Goal: Find specific fact: Find specific page/section

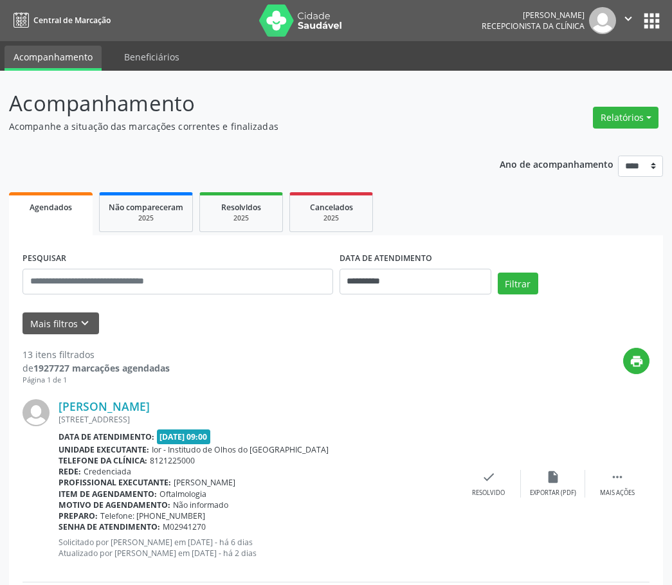
select select "*"
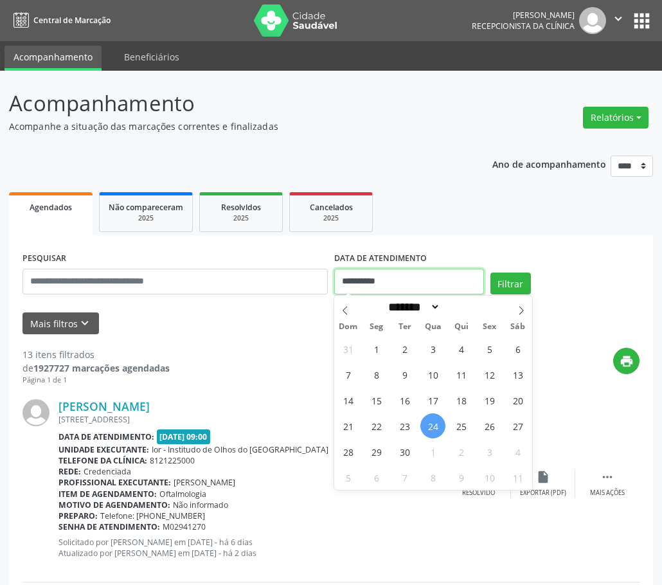
click at [420, 278] on input "**********" at bounding box center [409, 282] width 150 height 26
click at [458, 424] on span "25" at bounding box center [461, 425] width 25 height 25
type input "**********"
click at [458, 429] on span "25" at bounding box center [461, 425] width 25 height 25
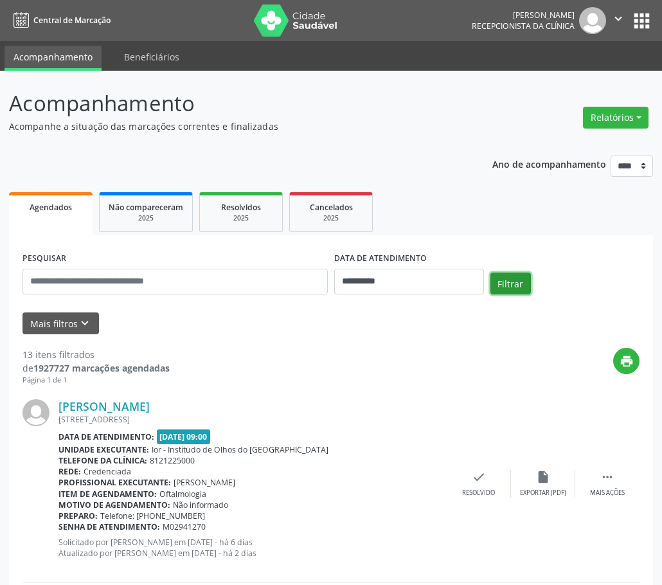
click at [514, 283] on button "Filtrar" at bounding box center [511, 284] width 41 height 22
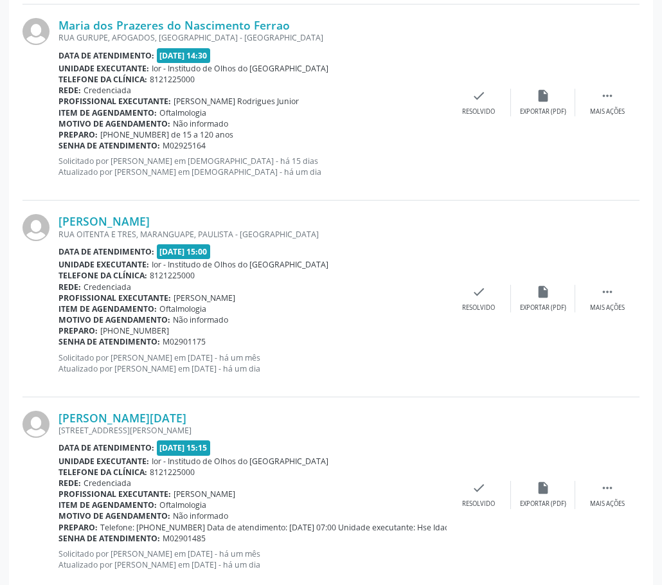
scroll to position [2805, 0]
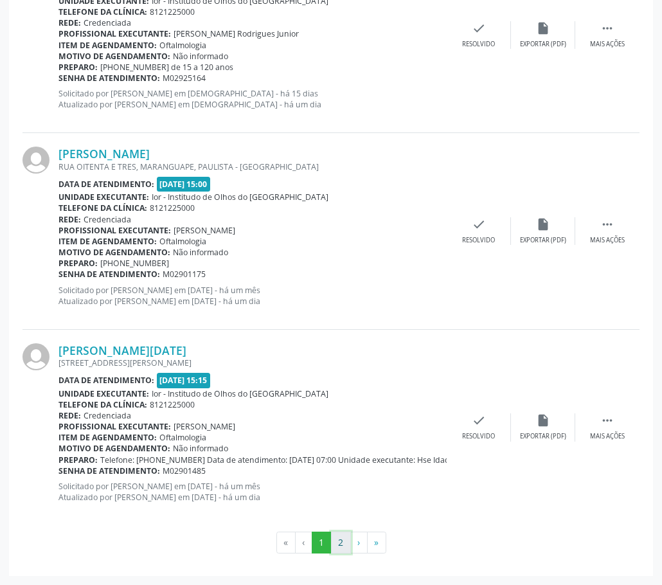
click at [347, 544] on button "2" at bounding box center [341, 543] width 20 height 22
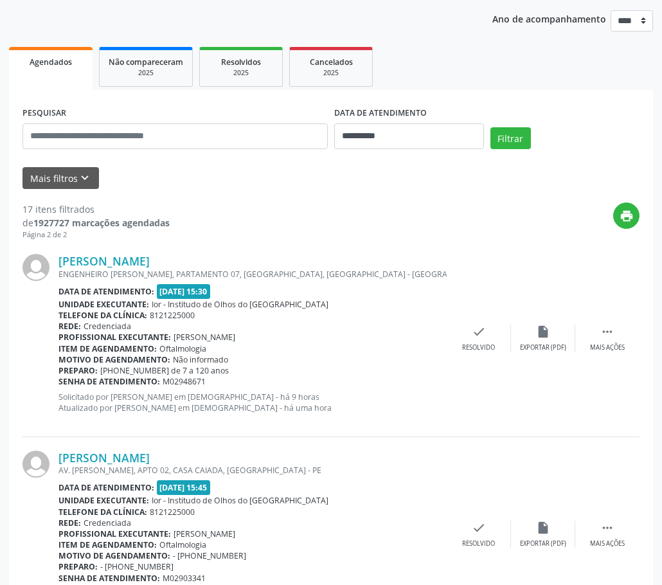
scroll to position [252, 0]
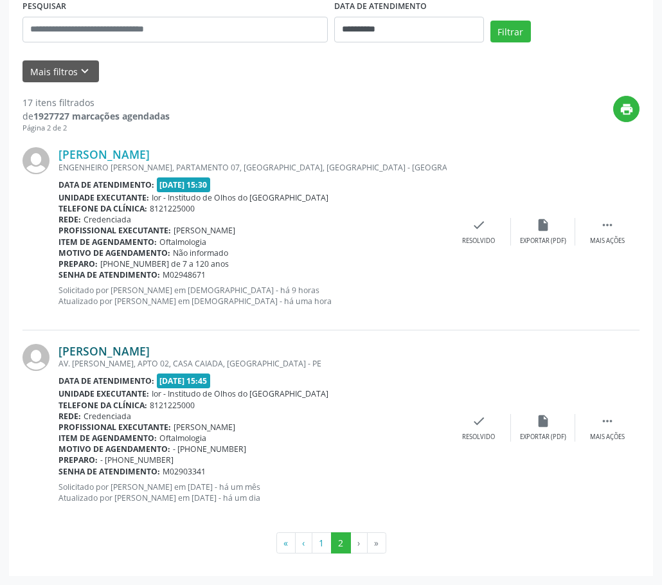
click at [63, 352] on link "[PERSON_NAME]" at bounding box center [104, 351] width 91 height 14
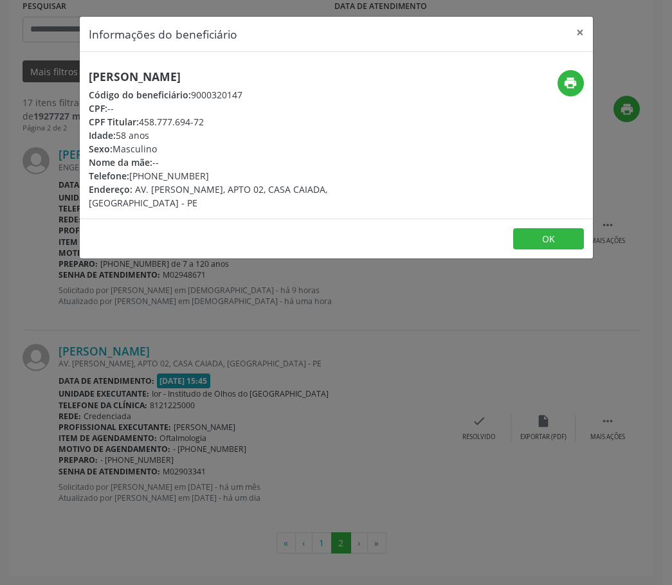
copy h5 "[PERSON_NAME]"
drag, startPoint x: 242, startPoint y: 78, endPoint x: 86, endPoint y: 74, distance: 156.3
click at [86, 74] on div "[PERSON_NAME] Código do beneficiário: 9000320147 CPF: -- CPF Titular: 458.777.6…" at bounding box center [251, 140] width 342 height 140
click at [370, 401] on div "Informações do beneficiário × [PERSON_NAME] Código do beneficiário: 9000320147 …" at bounding box center [336, 292] width 672 height 585
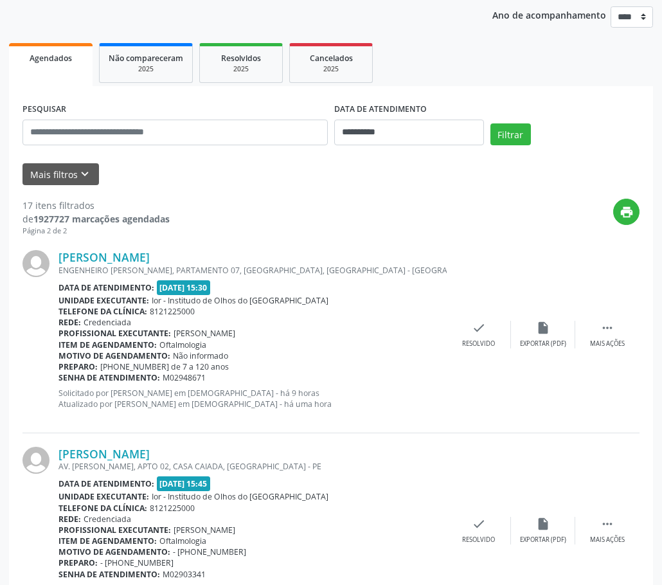
scroll to position [0, 0]
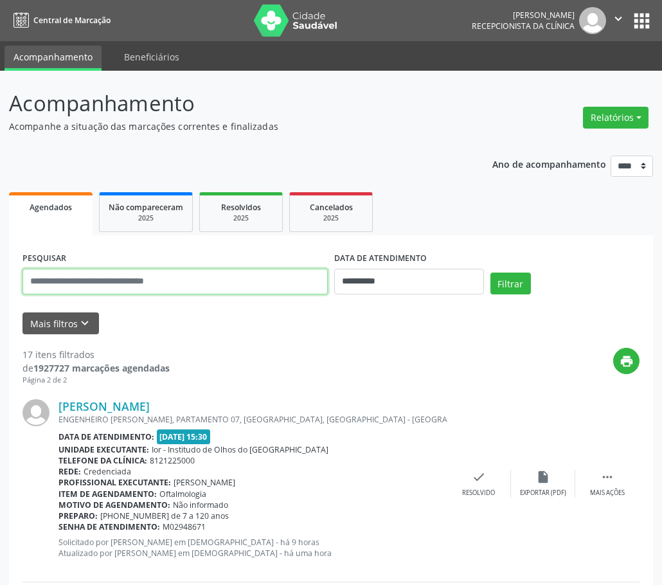
click at [231, 282] on input "text" at bounding box center [175, 282] width 305 height 26
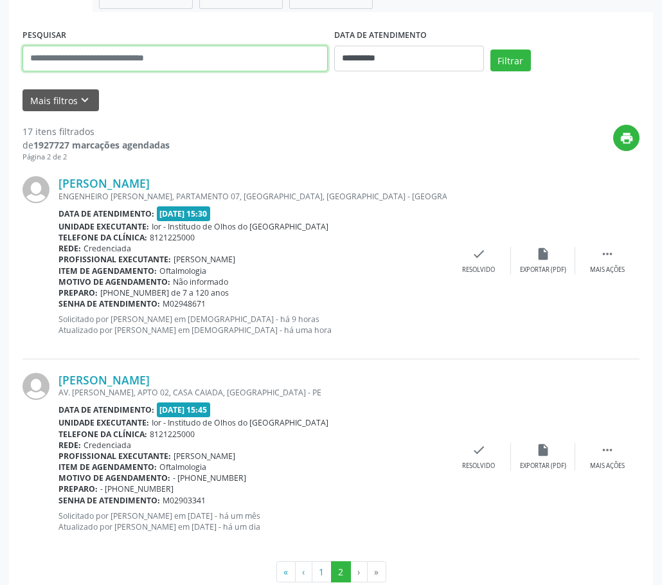
scroll to position [252, 0]
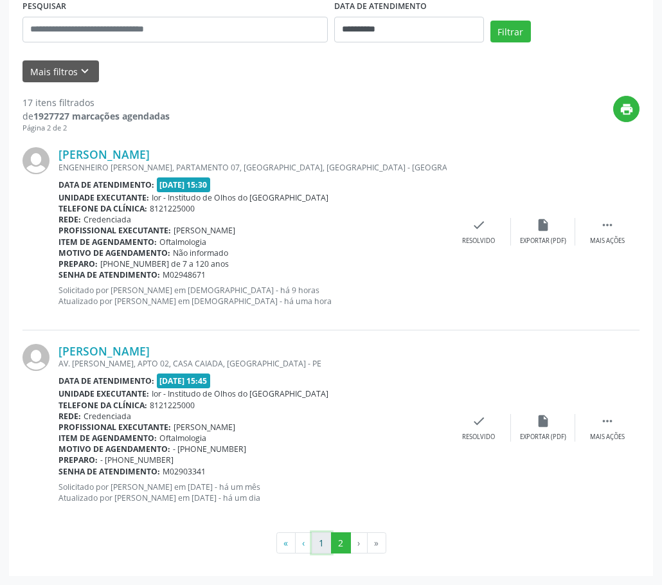
click at [325, 544] on button "1" at bounding box center [322, 543] width 20 height 22
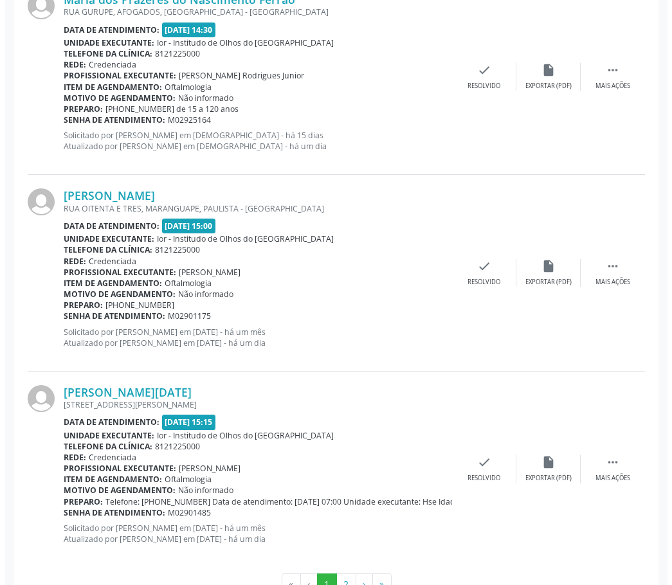
scroll to position [2677, 0]
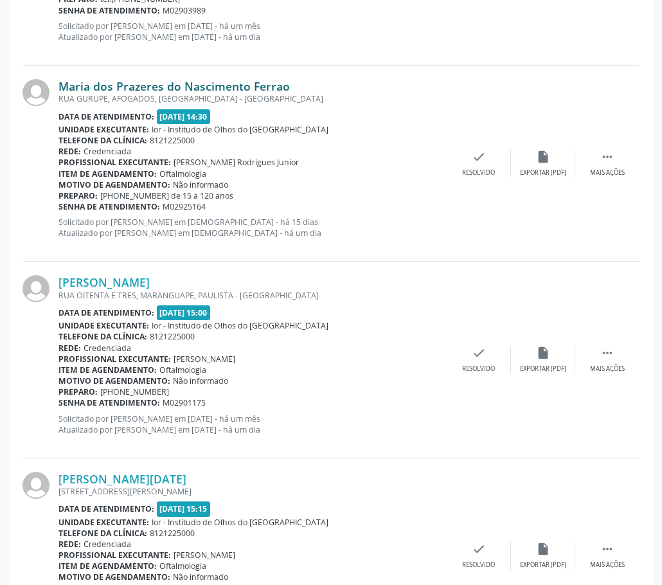
click at [137, 83] on link "Maria dos Prazeres do Nascimento Ferrao" at bounding box center [174, 86] width 231 height 14
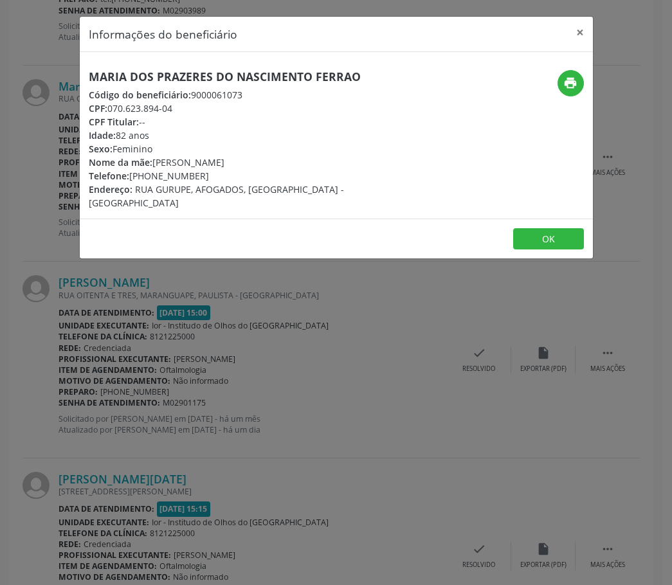
copy h5 "Maria dos Prazeres do Nascimento Ferrao"
drag, startPoint x: 354, startPoint y: 79, endPoint x: 82, endPoint y: 39, distance: 275.5
click at [64, 80] on div "Informações do beneficiário × Maria dos Prazeres do Nascimento Ferrao Código do…" at bounding box center [336, 292] width 672 height 585
